Goal: Navigation & Orientation: Find specific page/section

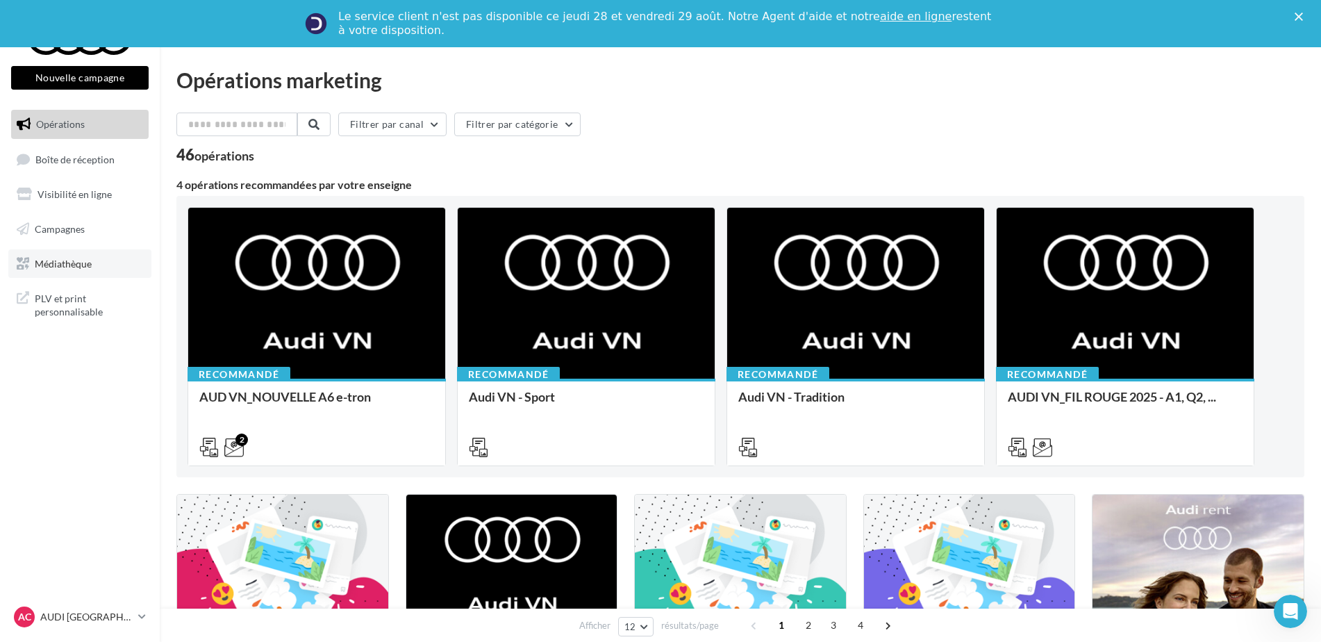
click at [81, 259] on span "Médiathèque" at bounding box center [63, 263] width 57 height 12
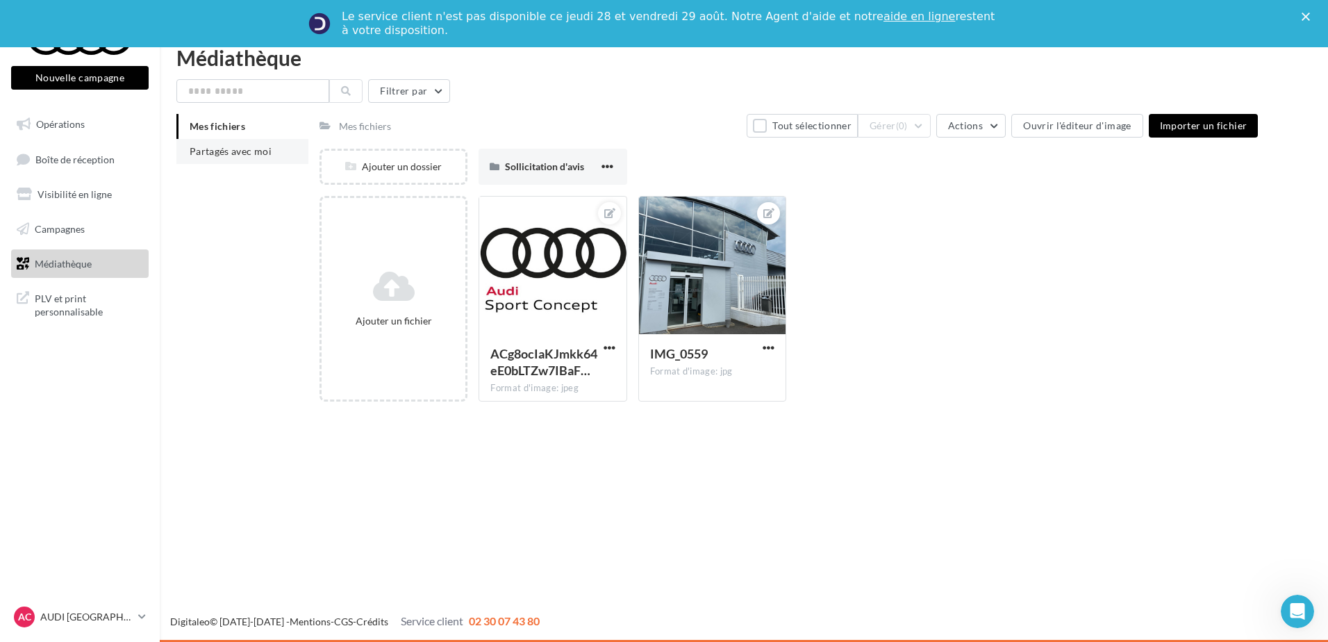
click at [245, 146] on span "Partagés avec moi" at bounding box center [231, 151] width 82 height 12
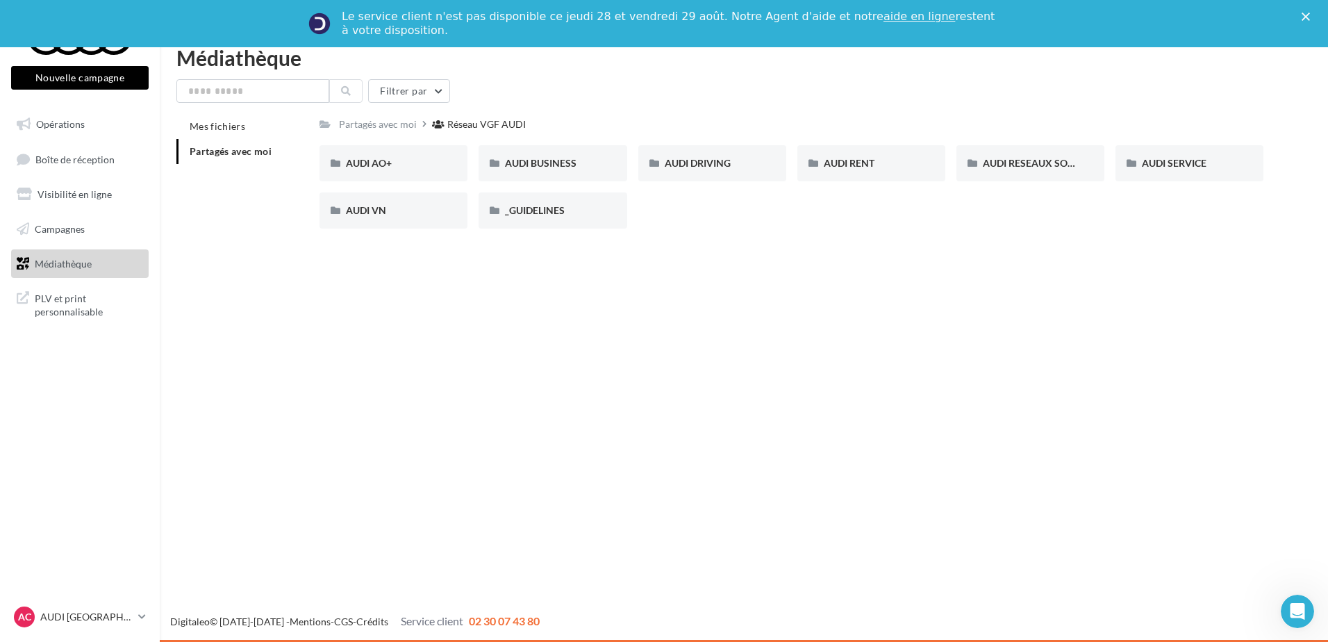
click at [1061, 272] on div "Nouvelle campagne Nouvelle campagne Opérations Boîte de réception Visibilité en…" at bounding box center [664, 344] width 1328 height 595
click at [745, 162] on div "AUDI DRIVING" at bounding box center [712, 163] width 95 height 14
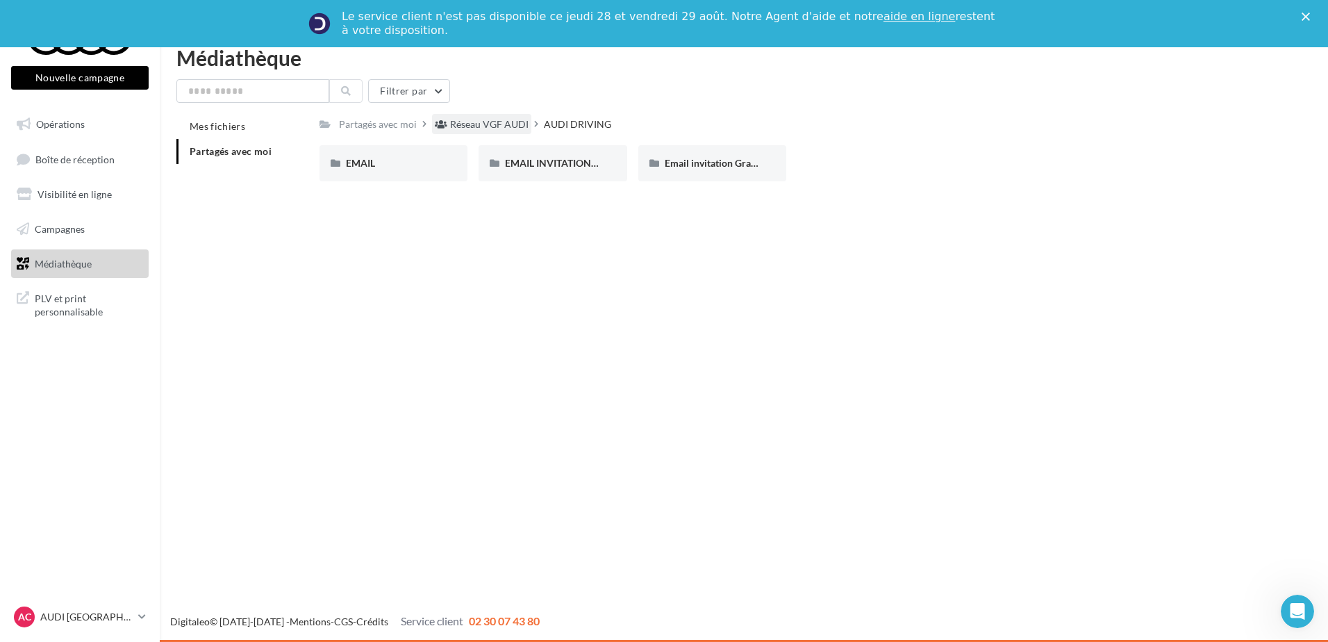
click at [495, 117] on div "Réseau VGF AUDI" at bounding box center [481, 124] width 99 height 20
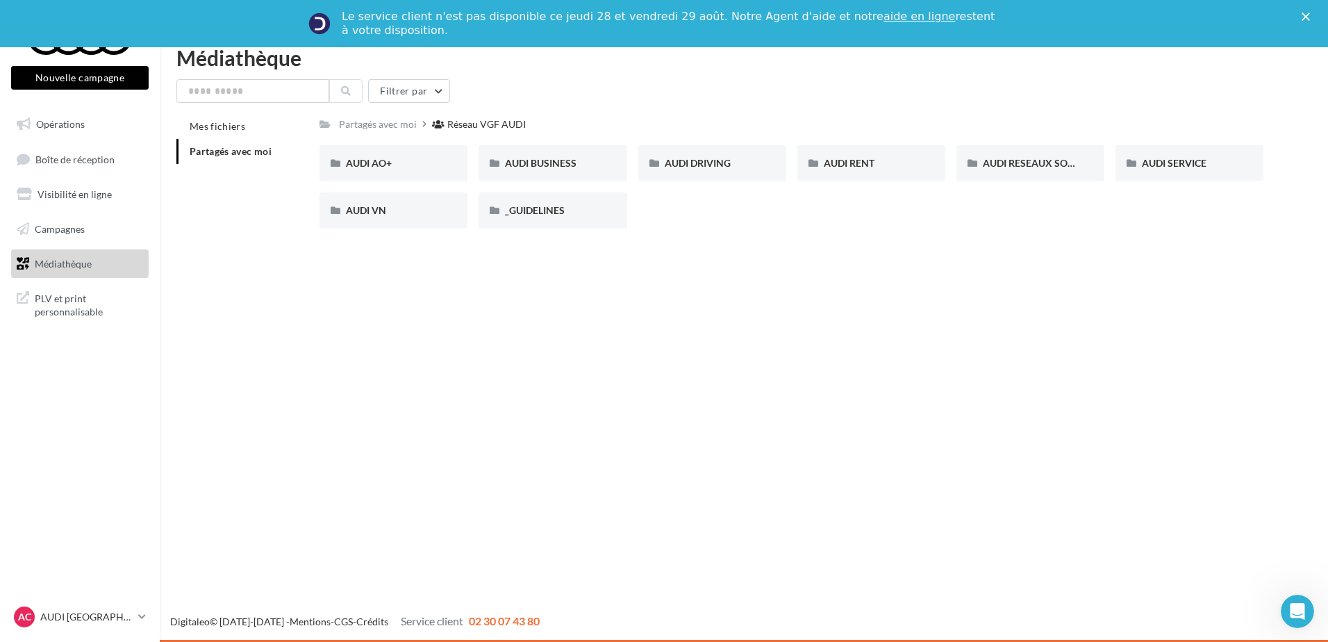
click at [868, 310] on div "Nouvelle campagne Nouvelle campagne Opérations Boîte de réception Visibilité en…" at bounding box center [664, 344] width 1328 height 595
click at [889, 315] on div "Nouvelle campagne Nouvelle campagne Opérations Boîte de réception Visibilité en…" at bounding box center [664, 344] width 1328 height 595
click at [864, 343] on div "Nouvelle campagne Nouvelle campagne Opérations Boîte de réception Visibilité en…" at bounding box center [664, 344] width 1328 height 595
